Goal: Task Accomplishment & Management: Use online tool/utility

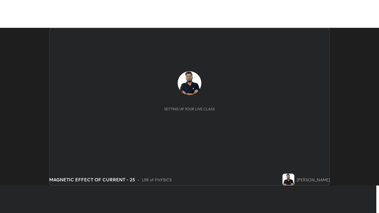
scroll to position [158, 379]
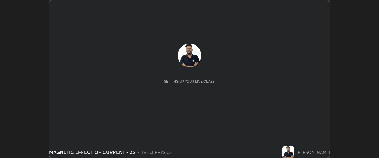
click at [309, 154] on div "[PERSON_NAME]" at bounding box center [313, 152] width 33 height 6
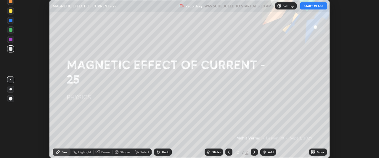
click at [319, 5] on button "START CLASS" at bounding box center [313, 5] width 27 height 7
click at [316, 151] on div "More" at bounding box center [318, 151] width 18 height 7
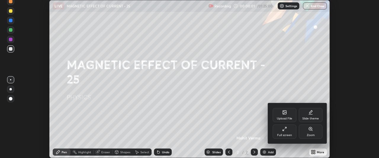
click at [284, 131] on icon at bounding box center [284, 128] width 5 height 5
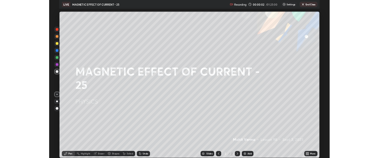
scroll to position [213, 379]
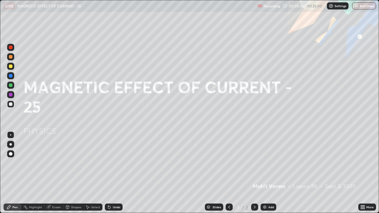
click at [270, 158] on div "Add" at bounding box center [271, 207] width 6 height 3
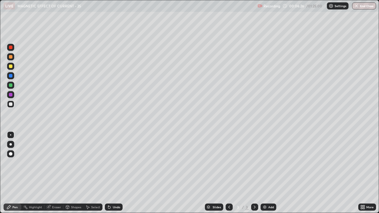
click at [55, 158] on div "Eraser" at bounding box center [56, 207] width 9 height 3
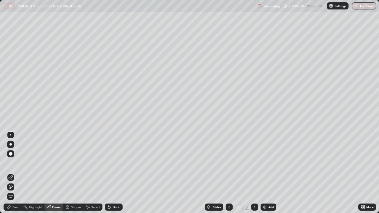
click at [11, 158] on span "Erase all" at bounding box center [10, 197] width 7 height 4
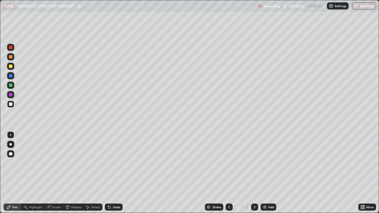
click at [118, 158] on div "Undo" at bounding box center [116, 207] width 7 height 3
click at [116, 158] on div "Undo" at bounding box center [116, 207] width 7 height 3
click at [115, 158] on div "Undo" at bounding box center [116, 207] width 7 height 3
click at [116, 158] on div "Undo" at bounding box center [116, 207] width 7 height 3
click at [117, 158] on div "Undo" at bounding box center [116, 207] width 7 height 3
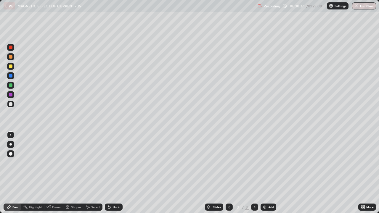
click at [116, 158] on div "Undo" at bounding box center [116, 207] width 7 height 3
click at [117, 158] on div "Undo" at bounding box center [116, 207] width 7 height 3
click at [116, 158] on div "Undo" at bounding box center [116, 207] width 7 height 3
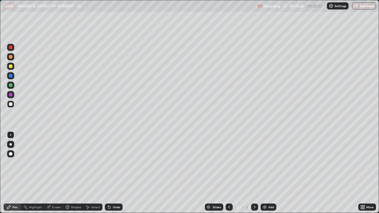
click at [115, 158] on div "Undo" at bounding box center [116, 207] width 7 height 3
click at [116, 158] on div "Undo" at bounding box center [116, 207] width 7 height 3
click at [117, 158] on div "Undo" at bounding box center [116, 207] width 7 height 3
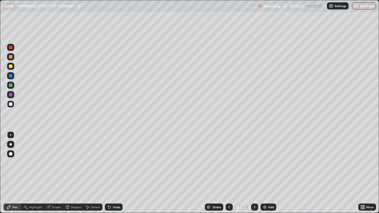
click at [118, 158] on div "Undo" at bounding box center [116, 207] width 7 height 3
click at [117, 158] on div "Undo" at bounding box center [116, 207] width 7 height 3
click at [118, 158] on div "Undo" at bounding box center [116, 207] width 7 height 3
click at [117, 158] on div "Undo" at bounding box center [116, 207] width 7 height 3
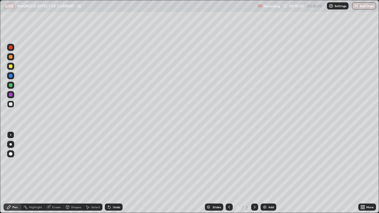
click at [118, 158] on div "Undo" at bounding box center [116, 207] width 7 height 3
click at [118, 158] on div "Undo" at bounding box center [114, 207] width 18 height 7
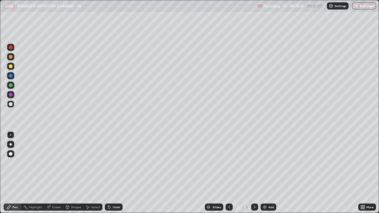
click at [119, 158] on div "Undo" at bounding box center [114, 207] width 18 height 7
click at [117, 158] on div "Undo" at bounding box center [116, 207] width 7 height 3
click at [115, 158] on div "Undo" at bounding box center [116, 207] width 7 height 3
click at [116, 158] on div "Undo" at bounding box center [116, 207] width 7 height 3
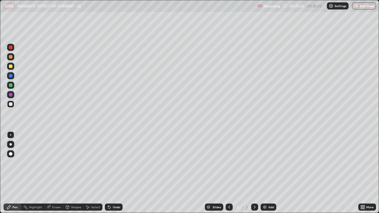
click at [116, 158] on div "Undo" at bounding box center [116, 207] width 7 height 3
click at [115, 158] on div "Undo" at bounding box center [114, 207] width 18 height 7
click at [116, 158] on div "Undo" at bounding box center [114, 207] width 18 height 7
click at [116, 158] on div "Undo" at bounding box center [116, 207] width 7 height 3
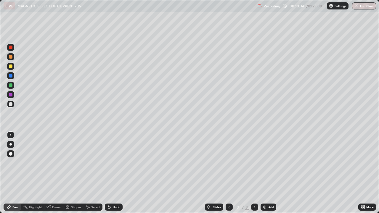
click at [116, 158] on div "Undo" at bounding box center [116, 207] width 7 height 3
click at [116, 158] on div "Undo" at bounding box center [114, 207] width 18 height 7
click at [11, 67] on div at bounding box center [11, 67] width 4 height 4
click at [264, 158] on img at bounding box center [264, 207] width 5 height 5
click at [118, 158] on div "Undo" at bounding box center [116, 207] width 7 height 3
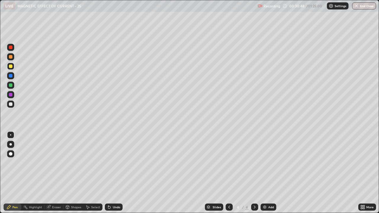
click at [118, 158] on div "Undo" at bounding box center [116, 207] width 7 height 3
click at [119, 158] on div "Undo" at bounding box center [116, 207] width 7 height 3
click at [267, 158] on div "Add" at bounding box center [269, 207] width 16 height 7
click at [114, 158] on div "Undo" at bounding box center [116, 207] width 7 height 3
click at [115, 158] on div "Undo" at bounding box center [116, 207] width 7 height 3
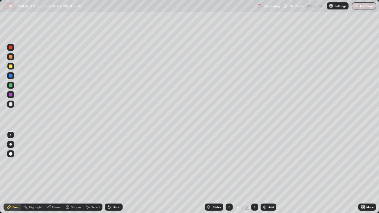
click at [116, 158] on div "Undo" at bounding box center [114, 207] width 18 height 7
click at [116, 158] on div "Undo" at bounding box center [116, 207] width 7 height 3
click at [117, 158] on div "Undo" at bounding box center [114, 207] width 18 height 7
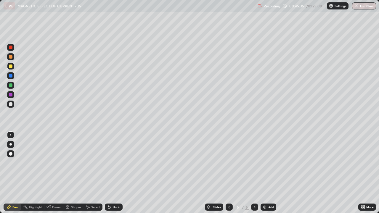
click at [10, 65] on div at bounding box center [11, 67] width 4 height 4
click at [10, 104] on div at bounding box center [11, 104] width 4 height 4
click at [111, 158] on div "Undo" at bounding box center [114, 207] width 18 height 7
click at [113, 158] on div "Undo" at bounding box center [114, 207] width 18 height 7
click at [345, 158] on div "Slides 5 / 5 Add" at bounding box center [241, 207] width 236 height 12
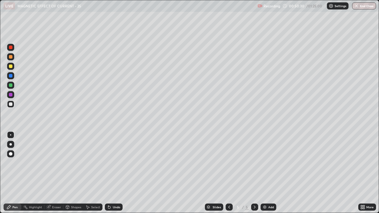
click at [12, 77] on div at bounding box center [11, 76] width 4 height 4
click at [11, 103] on div at bounding box center [11, 104] width 4 height 4
click at [48, 158] on div "Eraser" at bounding box center [53, 207] width 19 height 7
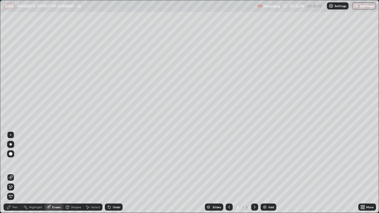
click at [10, 158] on icon at bounding box center [9, 207] width 5 height 5
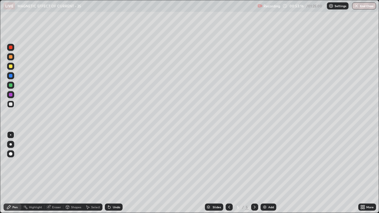
click at [272, 158] on div "Add" at bounding box center [269, 207] width 16 height 7
click at [53, 158] on div "Eraser" at bounding box center [56, 207] width 9 height 3
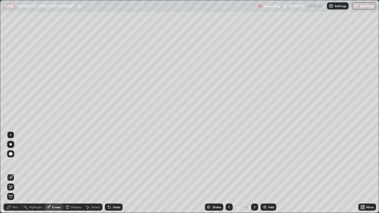
click at [14, 158] on div "Pen" at bounding box center [13, 207] width 18 height 7
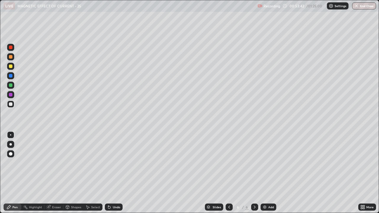
click at [53, 158] on div "Eraser" at bounding box center [56, 207] width 9 height 3
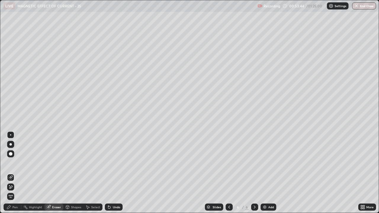
click at [13, 158] on div "Pen" at bounding box center [13, 207] width 18 height 7
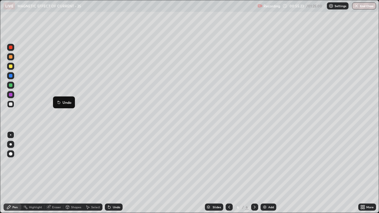
click at [11, 67] on div at bounding box center [11, 67] width 4 height 4
click at [229, 158] on icon at bounding box center [229, 207] width 5 height 5
click at [251, 158] on div at bounding box center [254, 207] width 7 height 7
click at [117, 158] on div "Undo" at bounding box center [116, 207] width 7 height 3
click at [268, 158] on div "Add" at bounding box center [271, 207] width 6 height 3
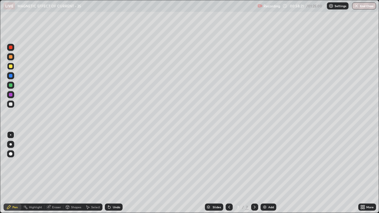
click at [12, 105] on div at bounding box center [11, 104] width 4 height 4
click at [112, 158] on div "Undo" at bounding box center [114, 207] width 18 height 7
click at [111, 158] on div "Undo" at bounding box center [114, 207] width 18 height 7
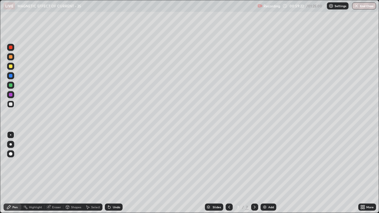
click at [111, 158] on div "Undo" at bounding box center [114, 207] width 18 height 7
click at [110, 158] on div "Undo" at bounding box center [114, 207] width 18 height 7
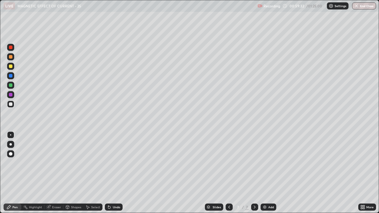
click at [10, 68] on div at bounding box center [11, 67] width 4 height 4
click at [53, 158] on div "Eraser" at bounding box center [53, 207] width 19 height 7
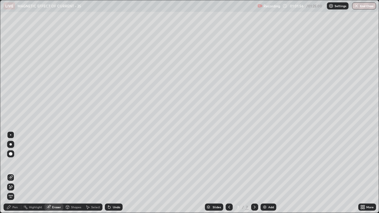
click at [56, 158] on div "Eraser" at bounding box center [56, 207] width 9 height 3
click at [12, 158] on div "Pen" at bounding box center [13, 207] width 18 height 7
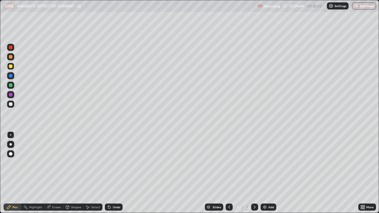
click at [11, 103] on div at bounding box center [11, 104] width 4 height 4
click at [268, 158] on div "Add" at bounding box center [269, 207] width 16 height 7
click at [113, 158] on div "Undo" at bounding box center [114, 207] width 18 height 7
click at [115, 158] on div "Undo" at bounding box center [114, 207] width 18 height 7
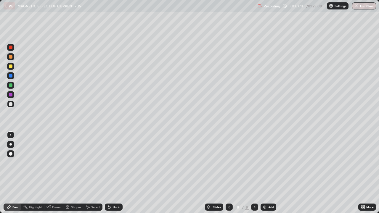
click at [114, 158] on div "Undo" at bounding box center [116, 207] width 7 height 3
click at [115, 158] on div "Undo" at bounding box center [116, 207] width 7 height 3
click at [33, 158] on div "Highlight" at bounding box center [32, 207] width 23 height 7
click at [11, 158] on icon at bounding box center [10, 186] width 3 height 3
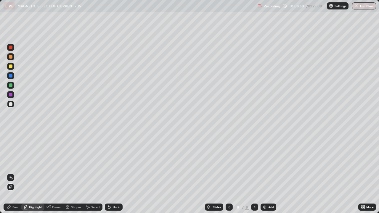
click at [11, 66] on div at bounding box center [11, 67] width 4 height 4
click at [11, 158] on div "Pen" at bounding box center [13, 207] width 18 height 7
click at [269, 158] on div "Add" at bounding box center [271, 207] width 6 height 3
click at [12, 103] on div at bounding box center [11, 104] width 4 height 4
click at [117, 158] on div "Undo" at bounding box center [116, 207] width 7 height 3
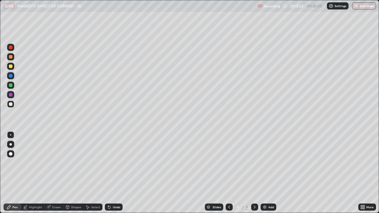
click at [231, 158] on div at bounding box center [229, 207] width 7 height 7
click at [58, 158] on div "Eraser" at bounding box center [56, 207] width 9 height 3
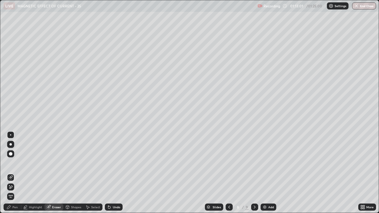
click at [9, 158] on icon at bounding box center [9, 185] width 1 height 1
click at [14, 158] on div "Pen" at bounding box center [14, 207] width 5 height 3
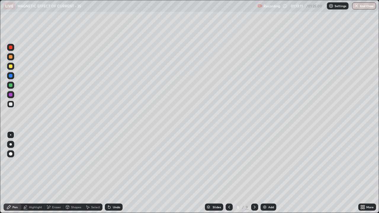
click at [58, 158] on div "Eraser" at bounding box center [56, 207] width 9 height 3
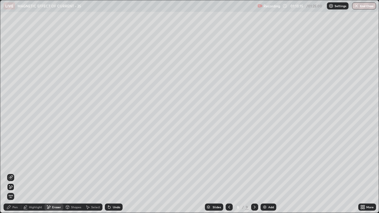
click at [13, 158] on div "Pen" at bounding box center [14, 207] width 5 height 3
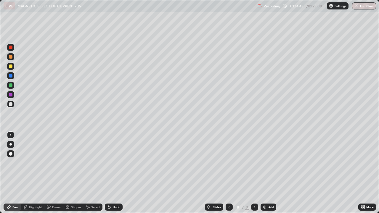
click at [254, 158] on icon at bounding box center [254, 207] width 5 height 5
click at [268, 158] on div "Add" at bounding box center [271, 207] width 6 height 3
click at [228, 158] on icon at bounding box center [229, 207] width 5 height 5
click at [225, 158] on div at bounding box center [228, 207] width 7 height 7
click at [256, 158] on icon at bounding box center [254, 207] width 5 height 5
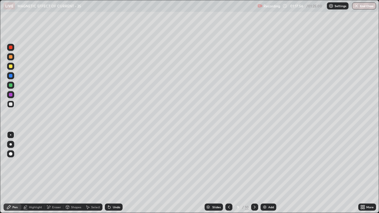
click at [227, 158] on icon at bounding box center [229, 207] width 5 height 5
click at [312, 158] on div "Slides 8 / 10 Add" at bounding box center [241, 207] width 236 height 12
click at [254, 158] on icon at bounding box center [254, 207] width 5 height 5
click at [0, 146] on div "Setting up your live class" at bounding box center [189, 106] width 379 height 213
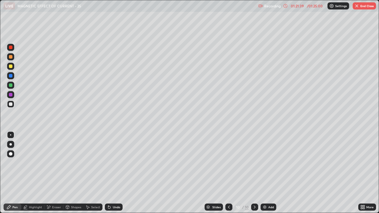
click at [110, 158] on icon at bounding box center [109, 207] width 5 height 5
click at [0, 154] on div "Setting up your live class" at bounding box center [189, 106] width 379 height 213
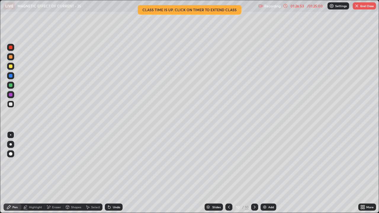
click at [362, 7] on button "End Class" at bounding box center [364, 5] width 23 height 7
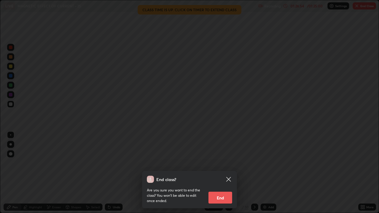
click at [224, 158] on button "End" at bounding box center [220, 198] width 24 height 12
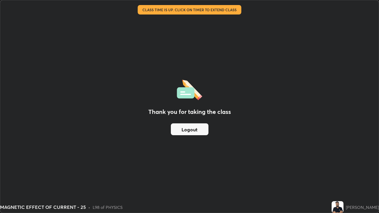
click at [203, 130] on button "Logout" at bounding box center [190, 129] width 38 height 12
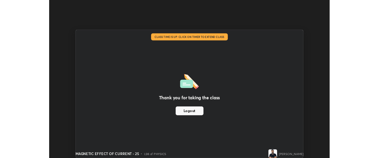
scroll to position [29455, 29234]
